Goal: Task Accomplishment & Management: Use online tool/utility

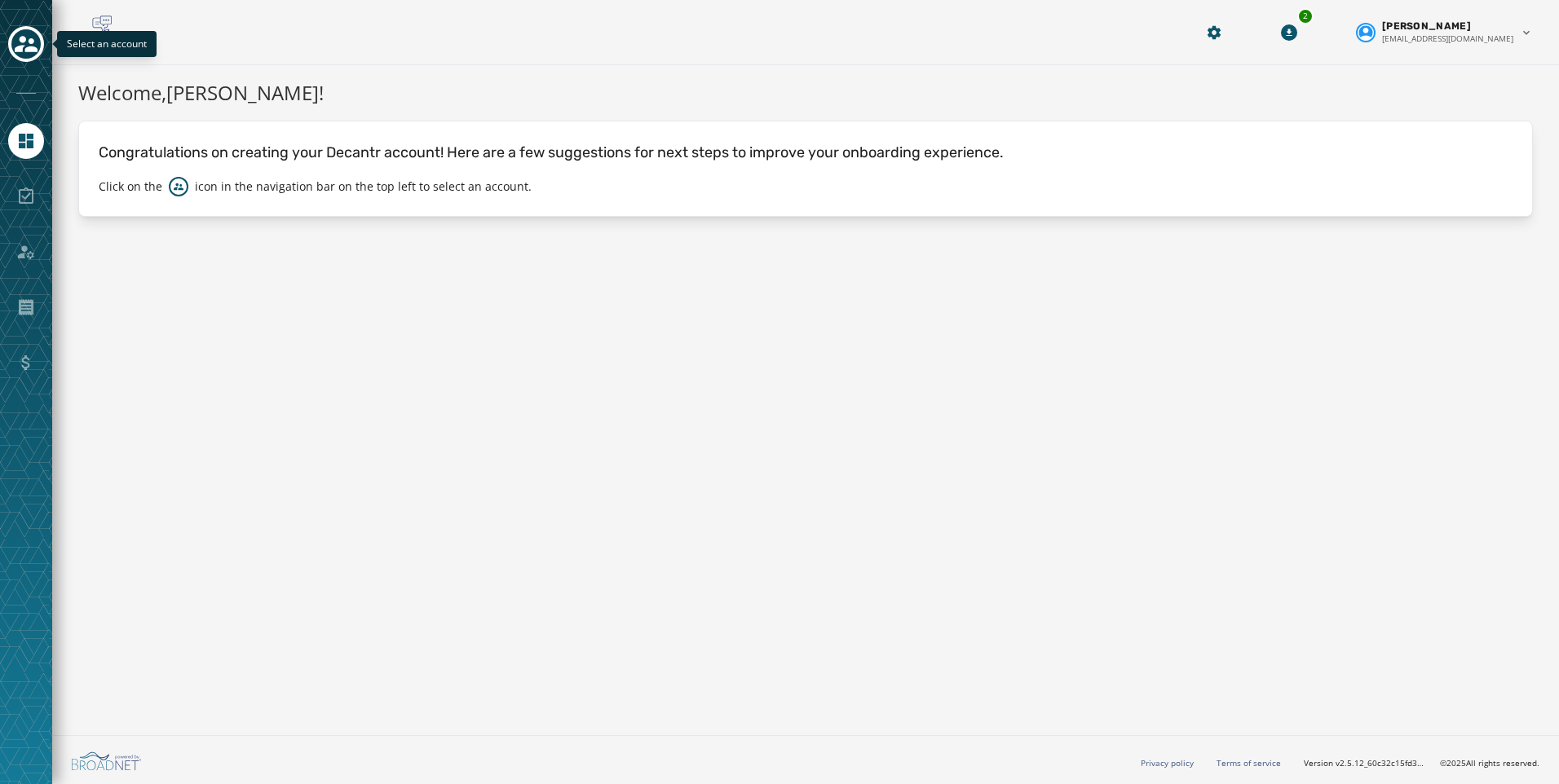
click at [32, 34] on icon "Toggle account select drawer" at bounding box center [25, 44] width 23 height 23
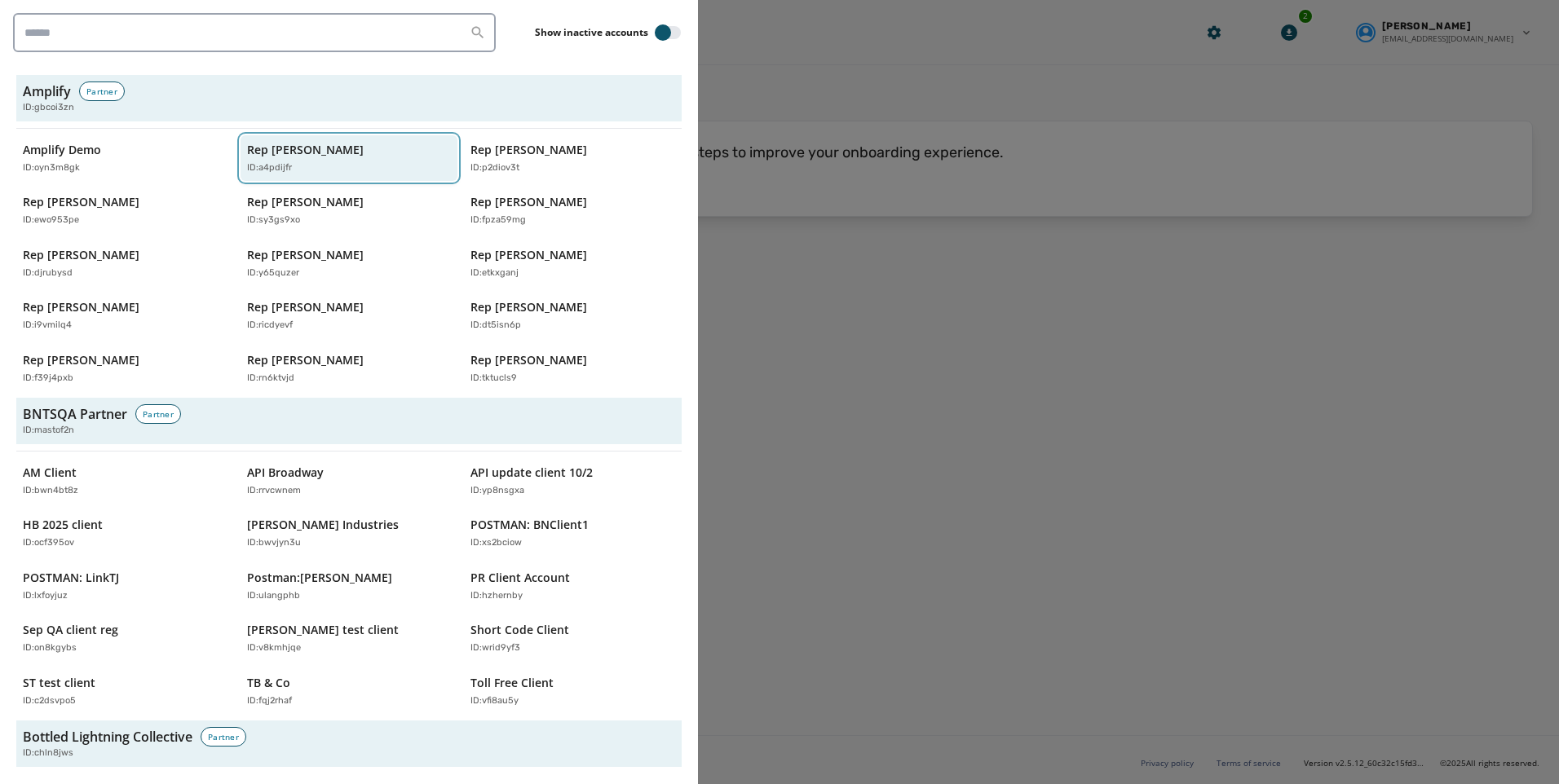
click at [247, 146] on p "Rep [PERSON_NAME]" at bounding box center [305, 150] width 117 height 16
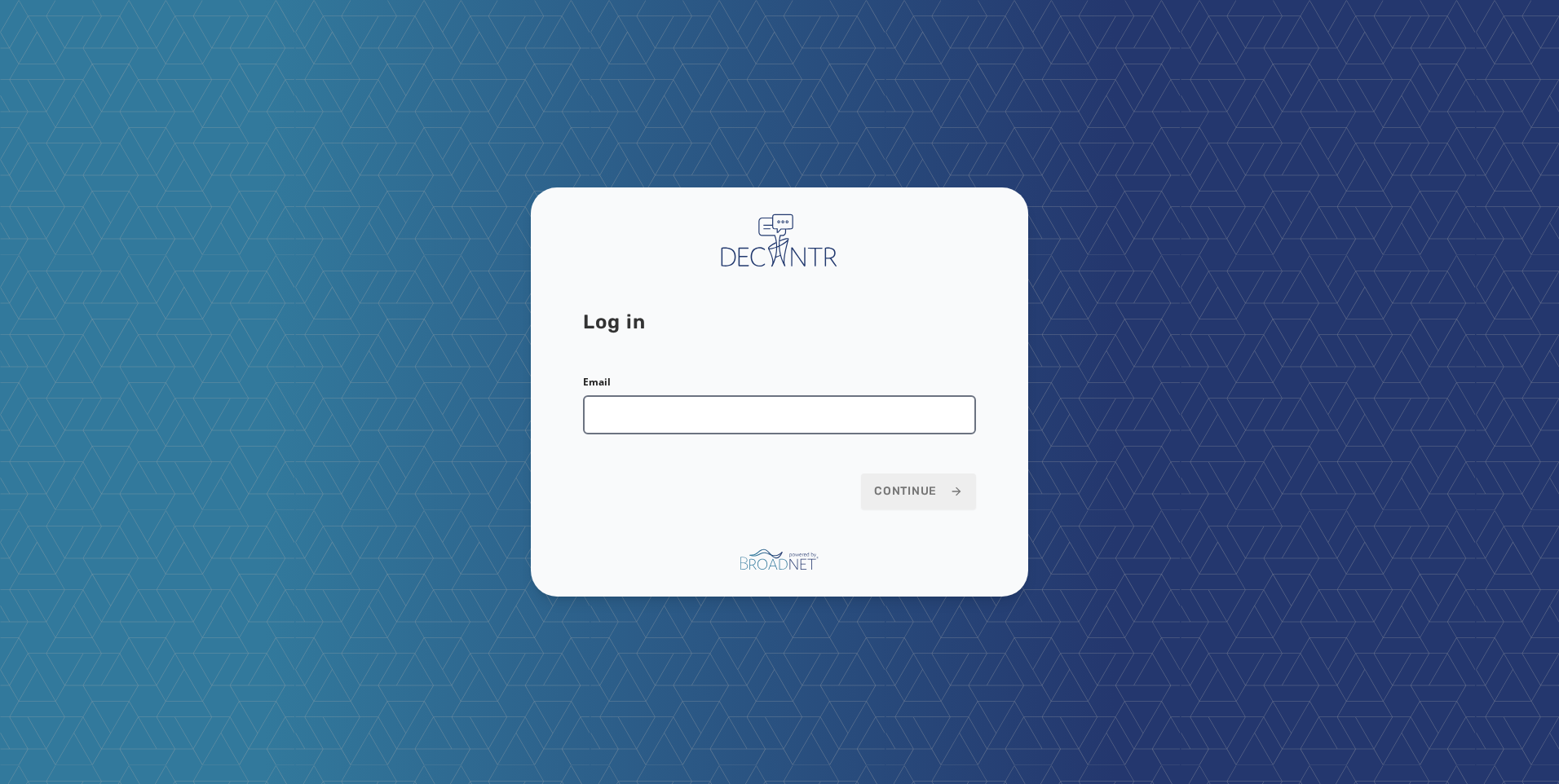
click at [793, 432] on input "Email" at bounding box center [779, 415] width 393 height 39
type input "**********"
click at [904, 489] on span "Continue" at bounding box center [918, 491] width 89 height 16
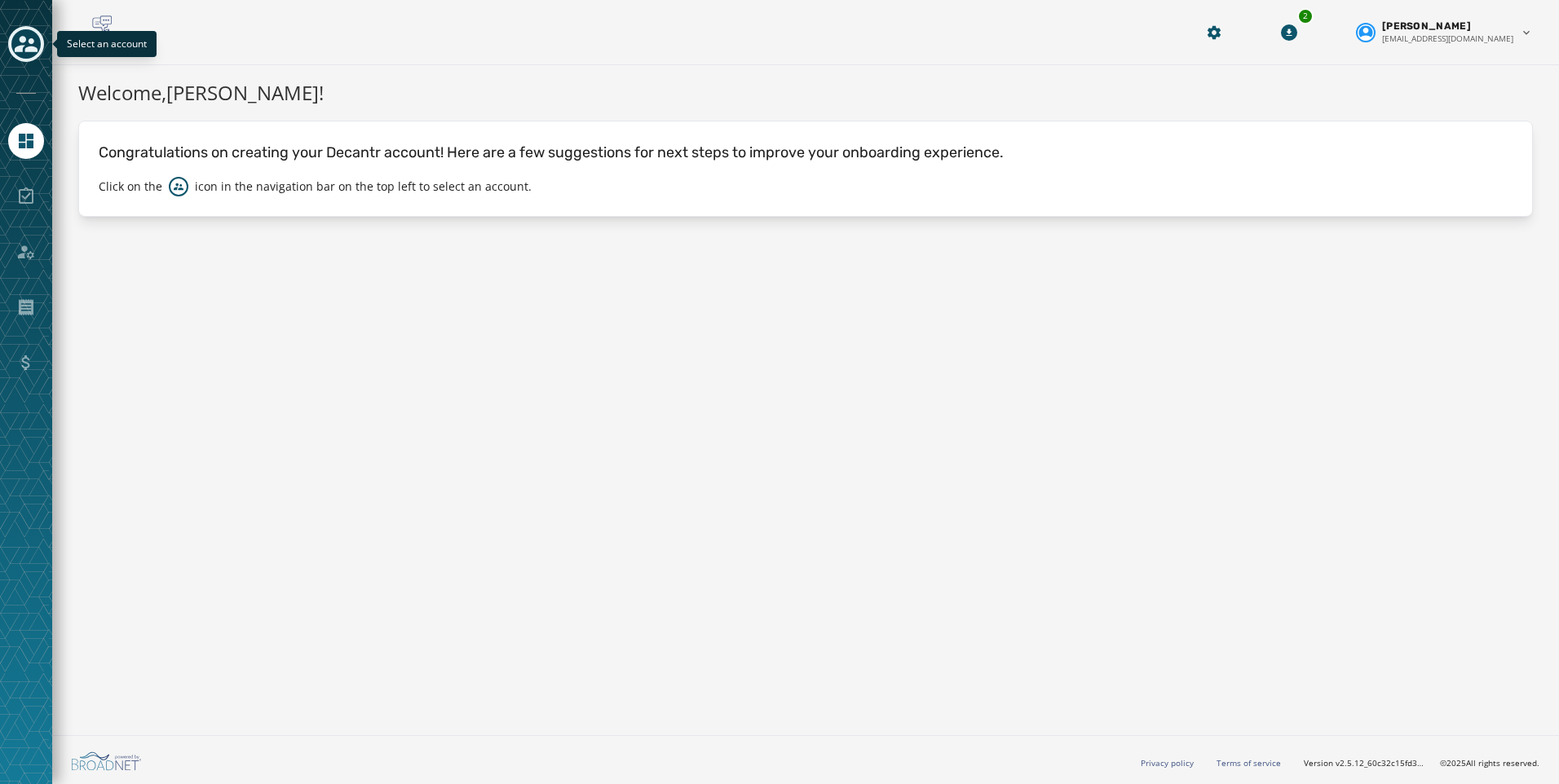
click at [19, 47] on icon "Toggle account select drawer" at bounding box center [25, 43] width 23 height 16
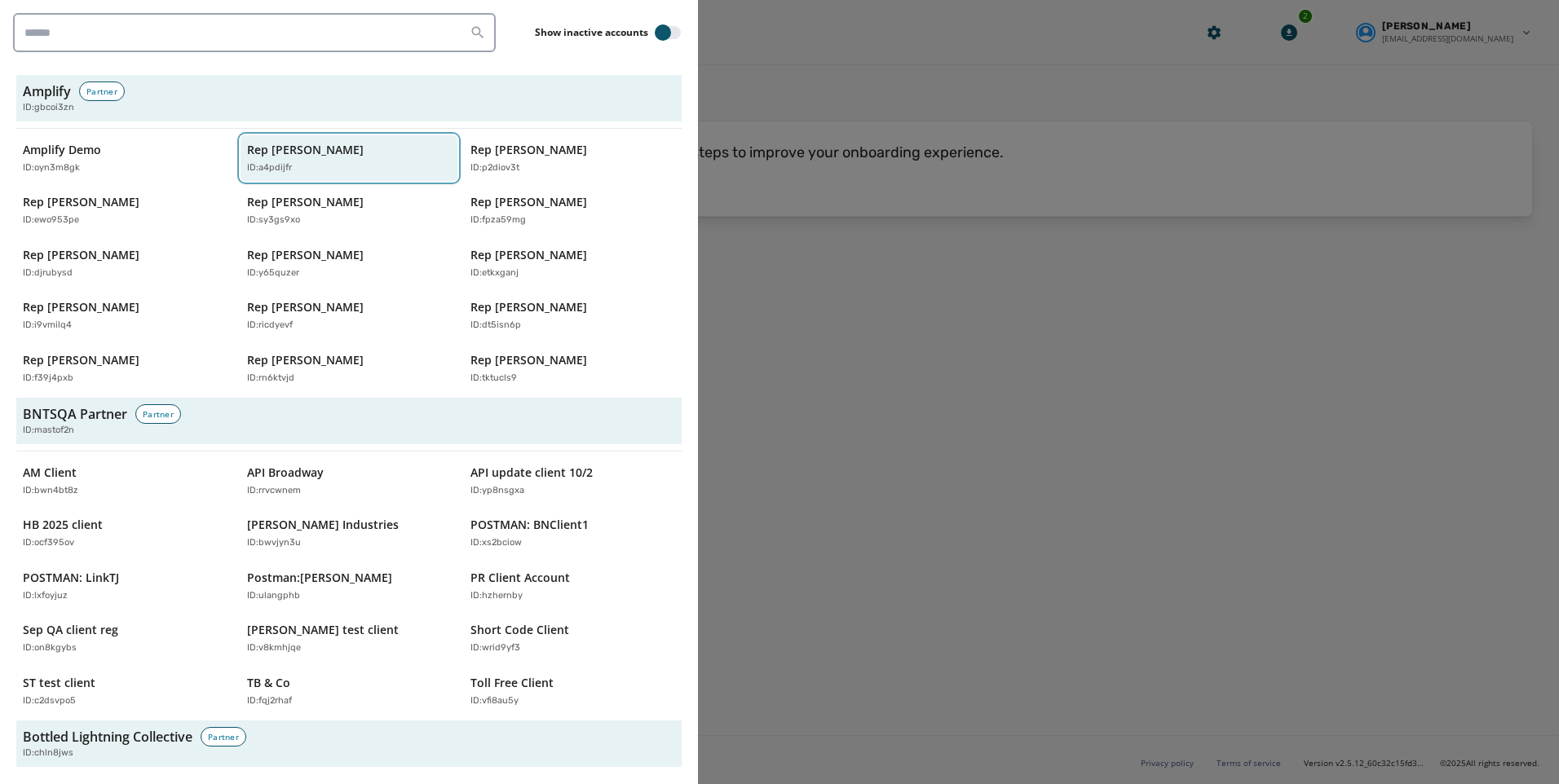
click at [330, 152] on p "Rep [PERSON_NAME]" at bounding box center [305, 150] width 117 height 16
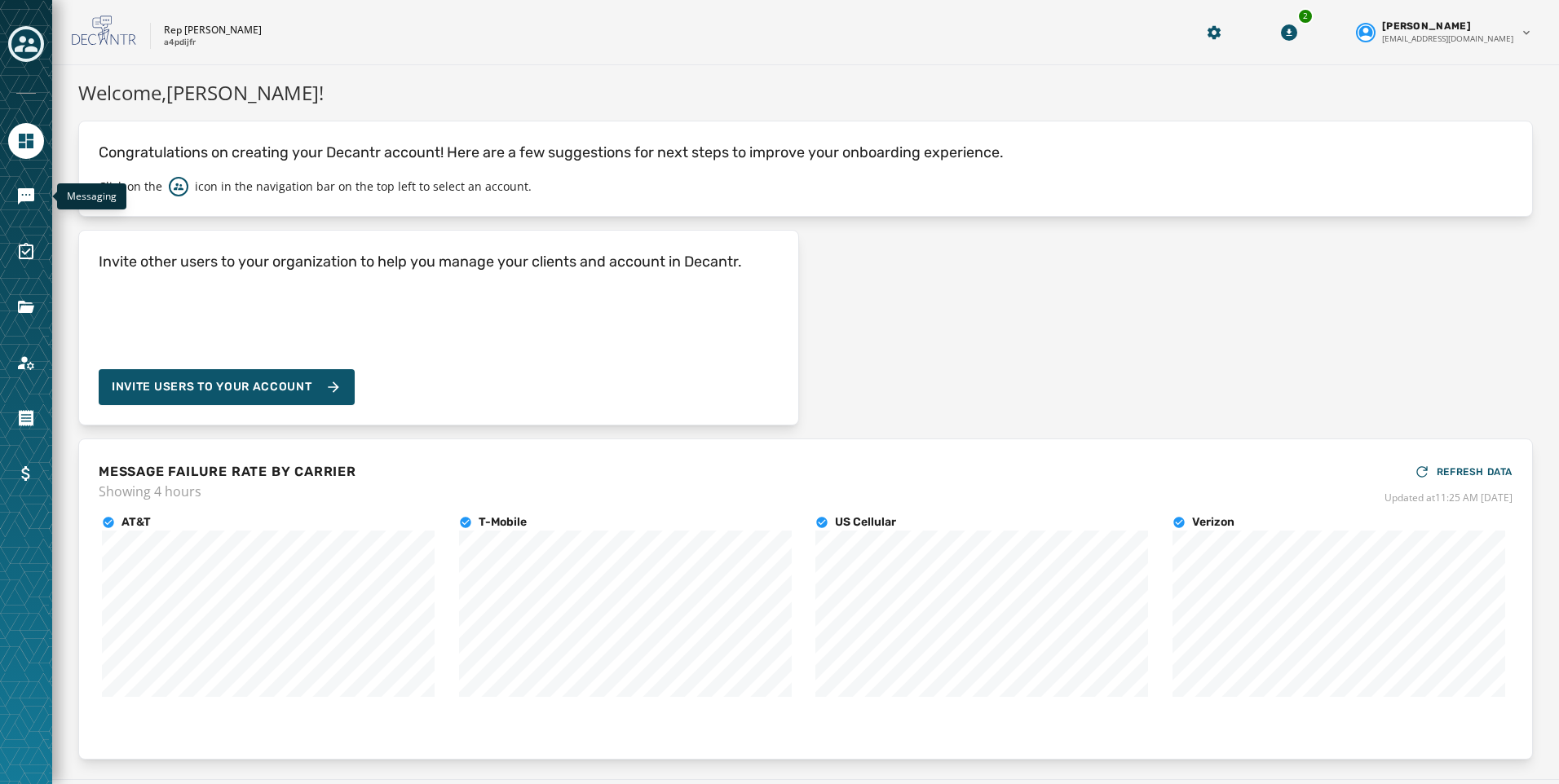
click at [14, 170] on div "Messaging" at bounding box center [26, 392] width 52 height 784
drag, startPoint x: 25, startPoint y: 184, endPoint x: 55, endPoint y: 195, distance: 32.0
click at [25, 184] on link "Navigate to Messaging" at bounding box center [26, 196] width 36 height 36
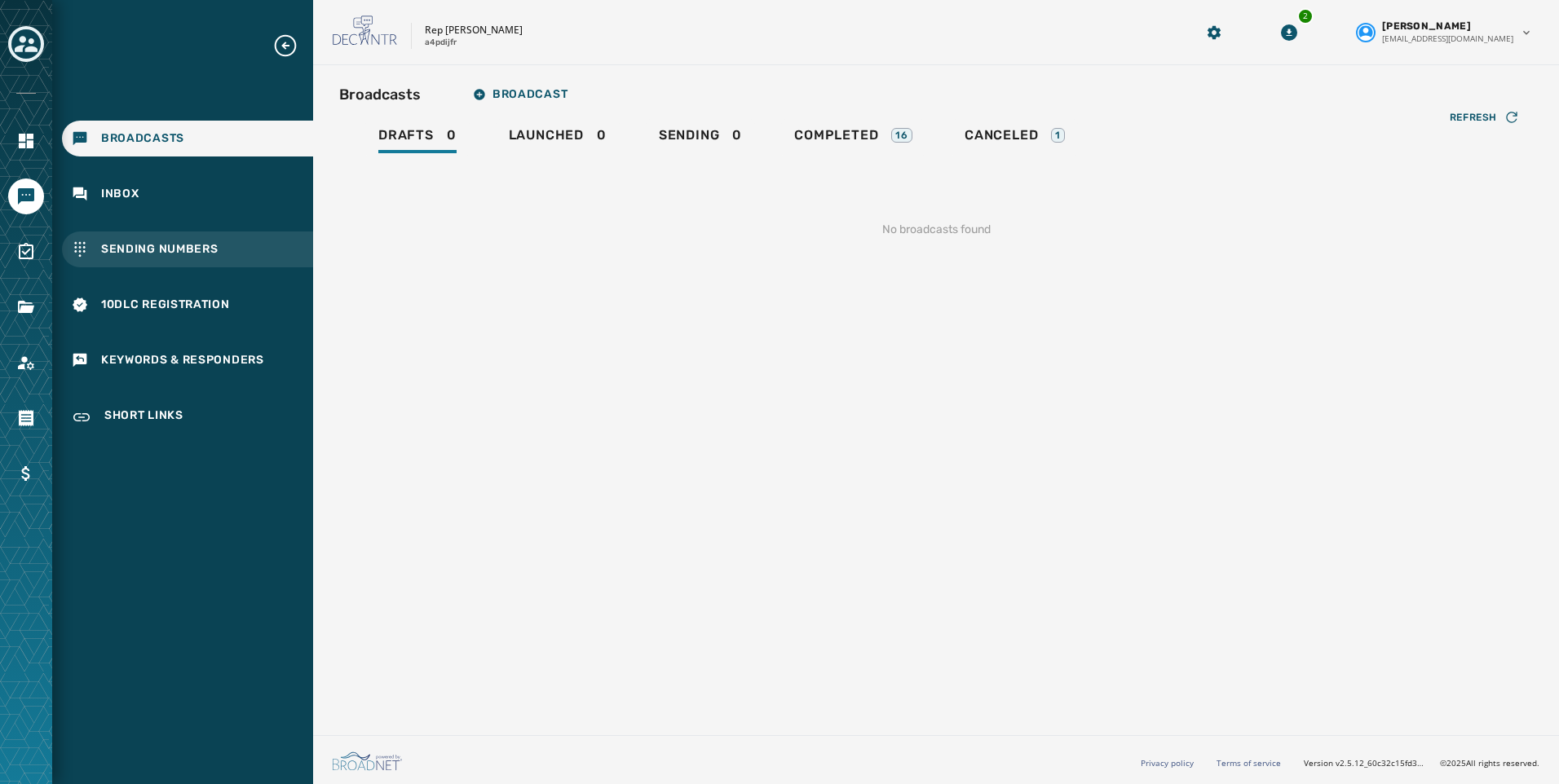
click at [148, 248] on span "Sending Numbers" at bounding box center [160, 249] width 118 height 16
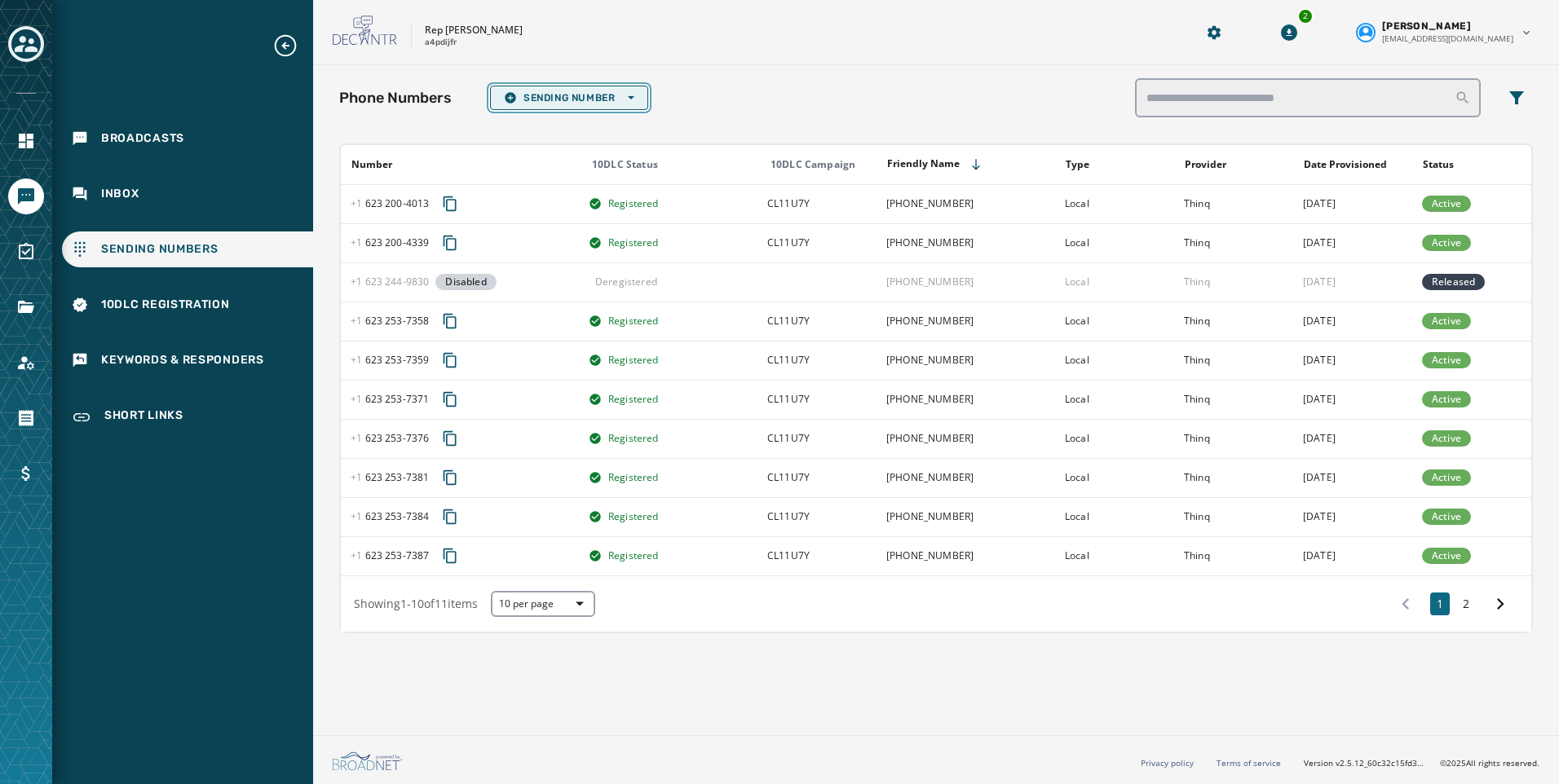
click at [590, 106] on button "Sending Number Open options" at bounding box center [568, 97] width 158 height 25
click at [585, 124] on span "Local Long Code" at bounding box center [569, 122] width 130 height 13
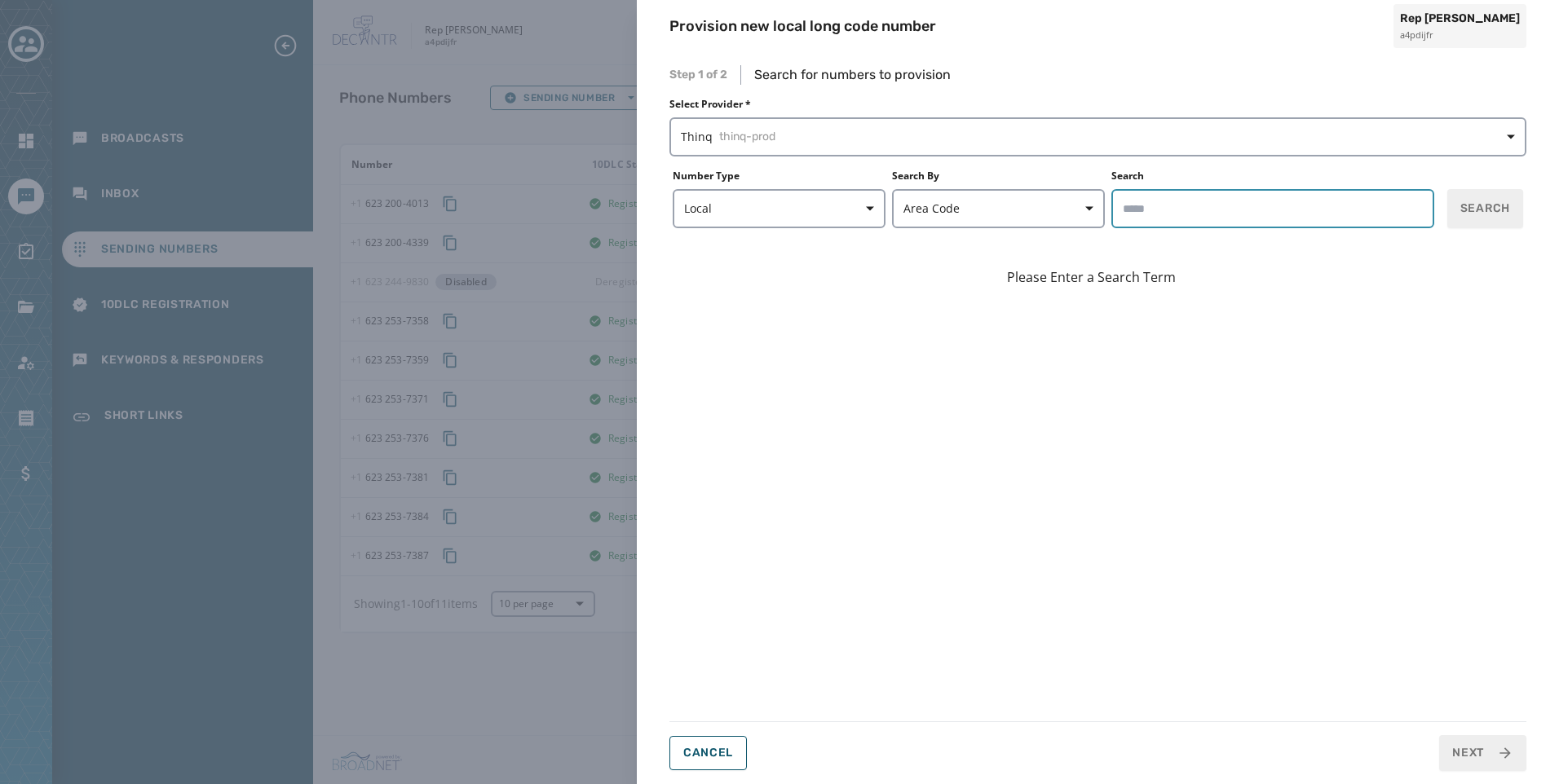
click at [1200, 205] on input "Search" at bounding box center [1273, 209] width 323 height 39
type input "*****"
click at [1518, 206] on button "Search" at bounding box center [1485, 209] width 76 height 39
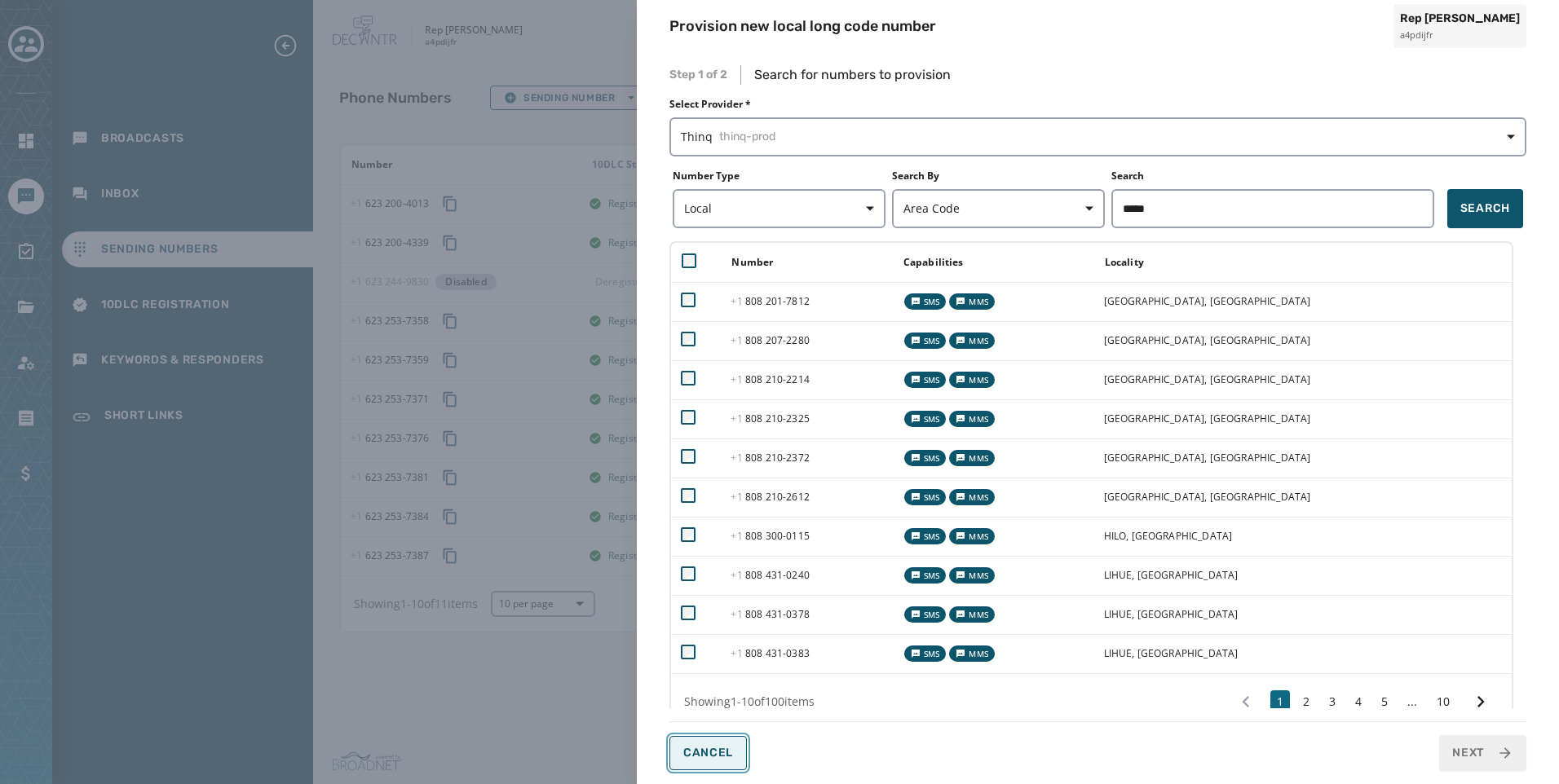
click at [713, 748] on span "Cancel" at bounding box center [708, 753] width 50 height 13
